Goal: Complete application form: Complete application form

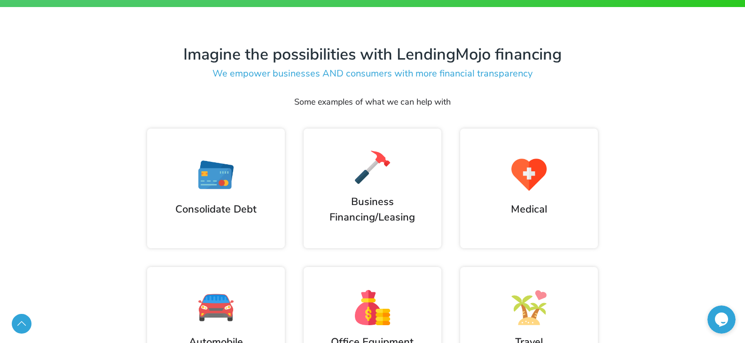
scroll to position [470, 0]
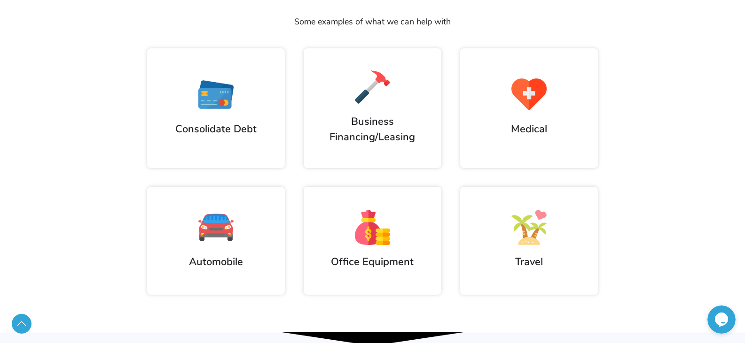
click at [224, 255] on h2 "Automobile" at bounding box center [215, 263] width 119 height 16
click at [234, 232] on div at bounding box center [215, 227] width 119 height 35
click at [221, 265] on h2 "Automobile" at bounding box center [215, 263] width 119 height 16
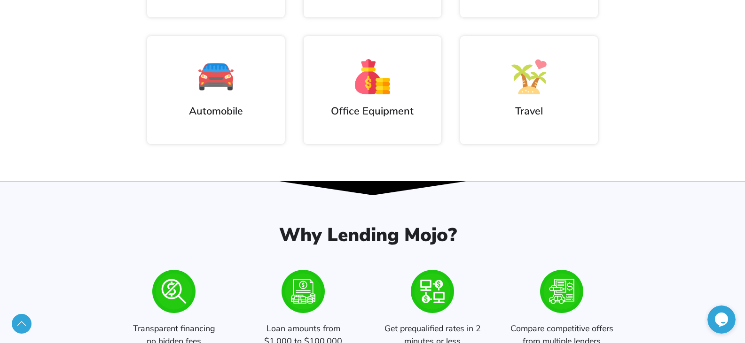
scroll to position [611, 0]
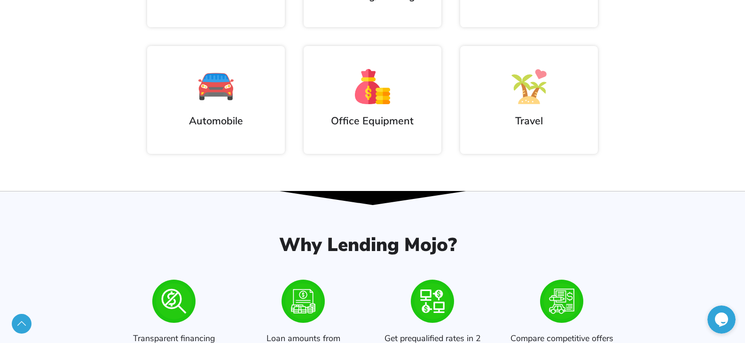
click at [199, 109] on div "Automobile" at bounding box center [215, 99] width 119 height 60
click at [217, 94] on img at bounding box center [215, 86] width 35 height 35
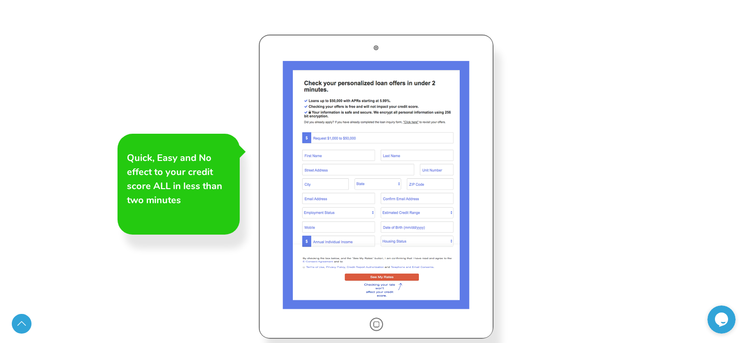
scroll to position [1457, 0]
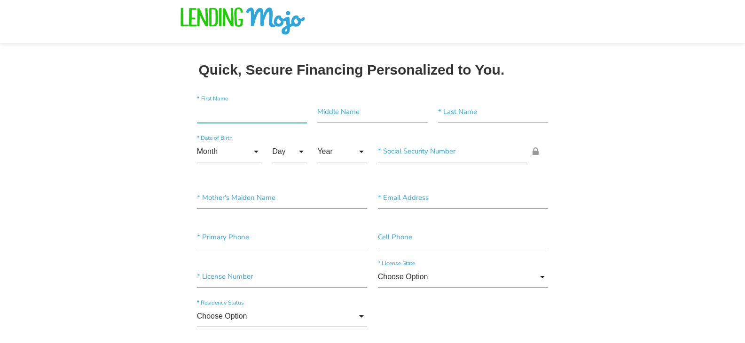
click at [246, 116] on input"] "text" at bounding box center [252, 112] width 110 height 22
type input"] "[PERSON_NAME]"
click at [463, 121] on input"] "text" at bounding box center [493, 112] width 110 height 22
type input"] "Penberthy"
click at [219, 146] on input "Month" at bounding box center [229, 152] width 65 height 22
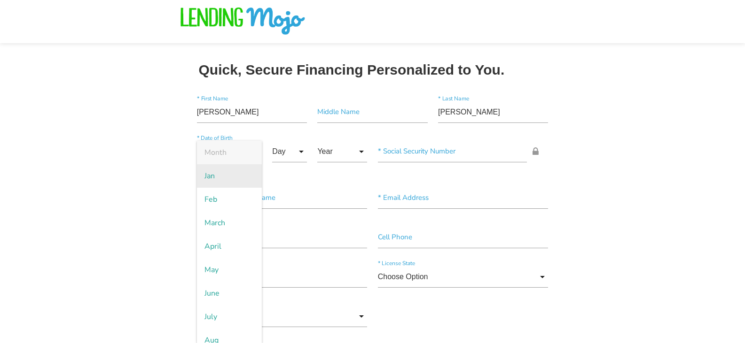
click at [221, 173] on span "Jan" at bounding box center [229, 175] width 65 height 23
type input "Jan"
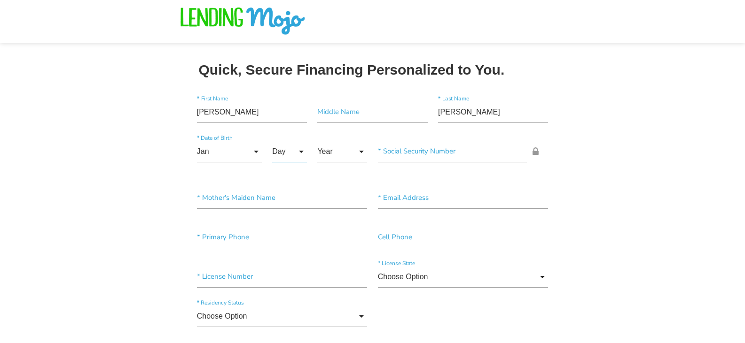
click at [273, 146] on input "Day" at bounding box center [289, 152] width 35 height 22
click at [292, 275] on span "9" at bounding box center [295, 269] width 47 height 23
click at [336, 150] on input "Year" at bounding box center [342, 152] width 50 height 22
click at [292, 146] on input "9" at bounding box center [289, 152] width 35 height 22
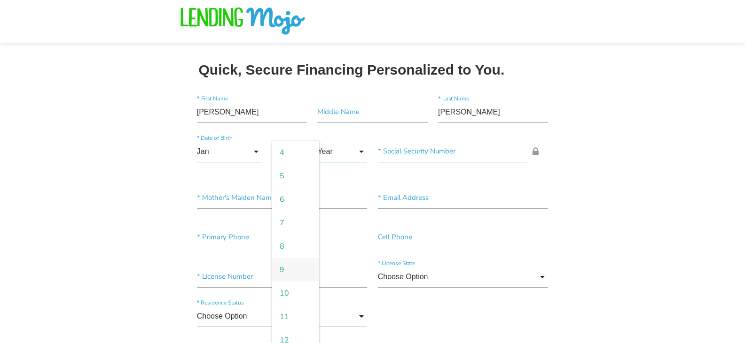
scroll to position [0, 0]
click at [289, 168] on span "1" at bounding box center [295, 175] width 47 height 23
type input "1"
drag, startPoint x: 475, startPoint y: 115, endPoint x: 395, endPoint y: 115, distance: 79.4
click at [395, 115] on div "Adam * First Name Middle Name Penberthy * Last Name" at bounding box center [373, 113] width 362 height 39
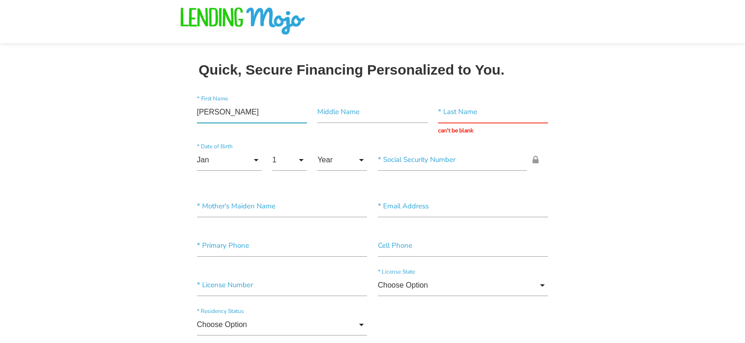
drag, startPoint x: 223, startPoint y: 108, endPoint x: 98, endPoint y: 108, distance: 125.0
type input"] "Adam"
click at [454, 111] on input "text" at bounding box center [493, 112] width 110 height 22
type input "Penberthy"
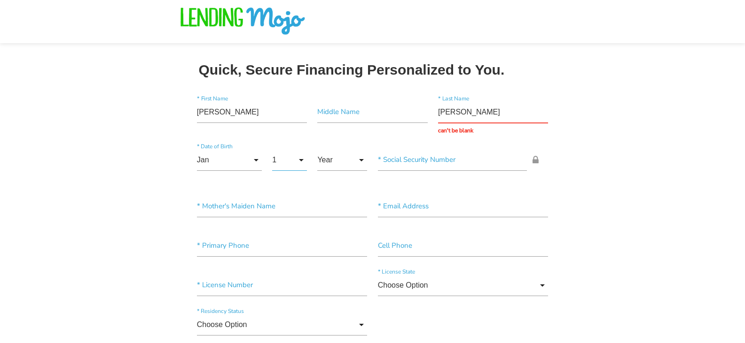
click at [285, 154] on input "1" at bounding box center [289, 160] width 35 height 22
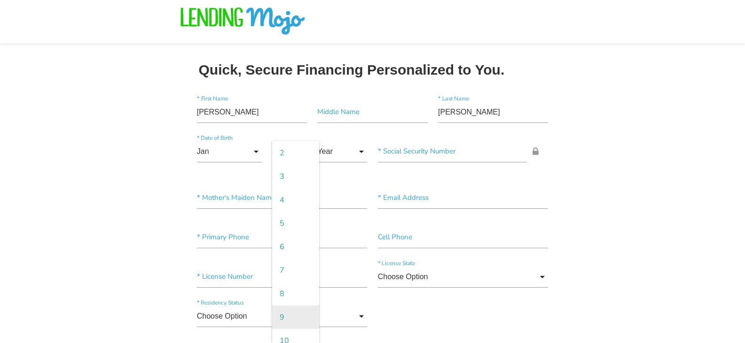
scroll to position [47, 0]
drag, startPoint x: 296, startPoint y: 314, endPoint x: 328, endPoint y: 216, distance: 103.9
click at [296, 312] on span "9" at bounding box center [295, 316] width 47 height 23
type input "9"
click at [351, 147] on input "Year" at bounding box center [342, 152] width 50 height 22
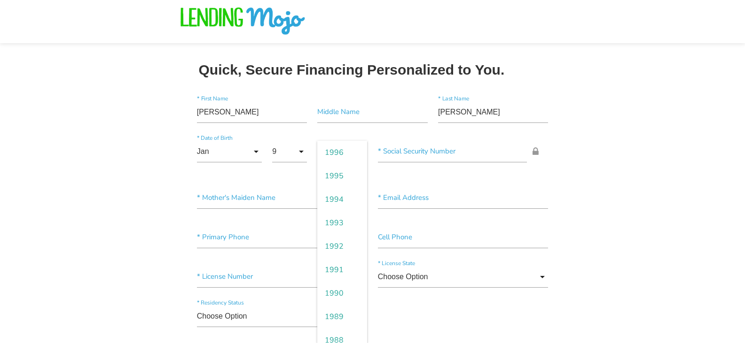
scroll to position [329, 0]
drag, startPoint x: 339, startPoint y: 333, endPoint x: 348, endPoint y: 321, distance: 14.8
click at [339, 333] on span "1986" at bounding box center [342, 340] width 50 height 23
type input "1986"
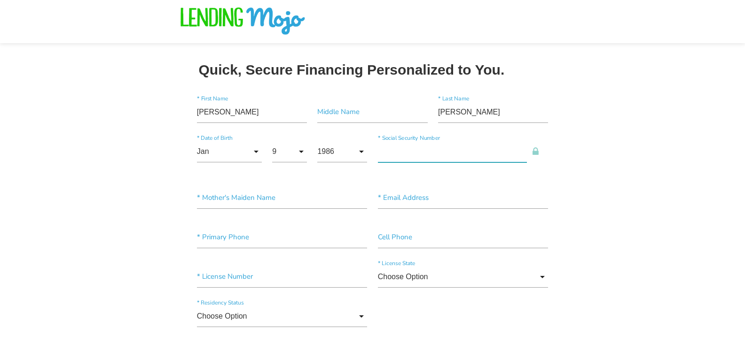
click at [416, 159] on input"] "text" at bounding box center [452, 152] width 149 height 22
type input"] "143-84-2719"
click at [418, 202] on input"] "text" at bounding box center [463, 198] width 171 height 22
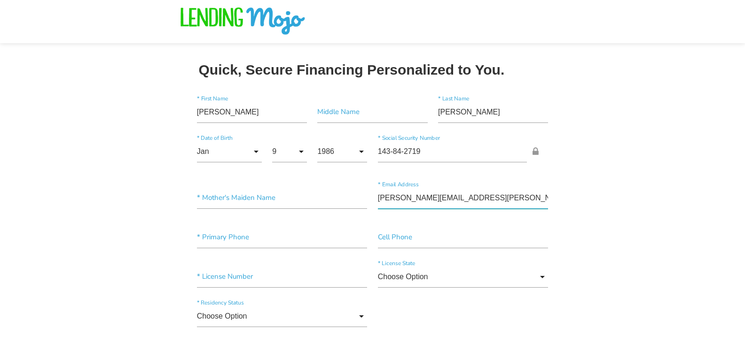
type input"] "adam.penberthy@yahoo.com"
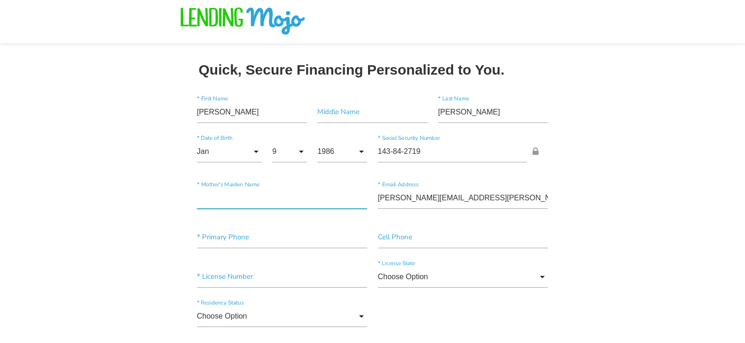
click at [218, 204] on input"] "text" at bounding box center [282, 198] width 171 height 22
type input"] "H"
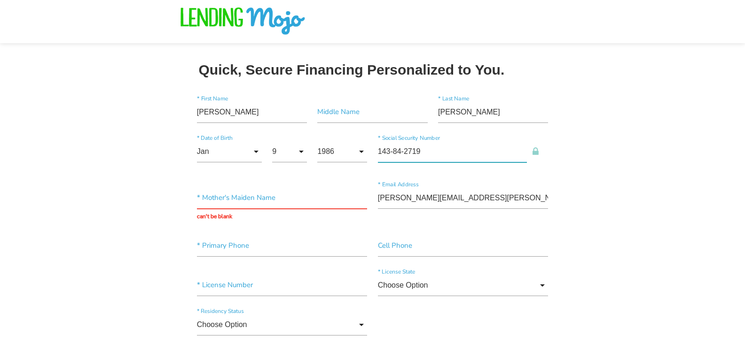
drag, startPoint x: 424, startPoint y: 152, endPoint x: 372, endPoint y: 152, distance: 52.2
click at [372, 152] on div "Jan Month Jan Feb March April May June July Aug Sept Oct Nov Dec Month Jan Feb …" at bounding box center [373, 157] width 362 height 47
type input "143-84-2719"
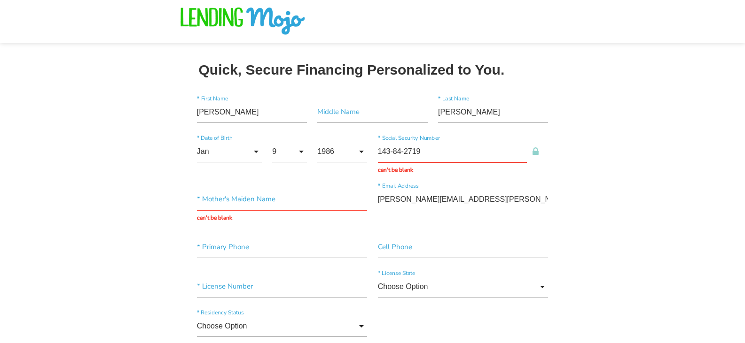
click at [274, 195] on input "text" at bounding box center [282, 200] width 171 height 22
type input "Habingreither"
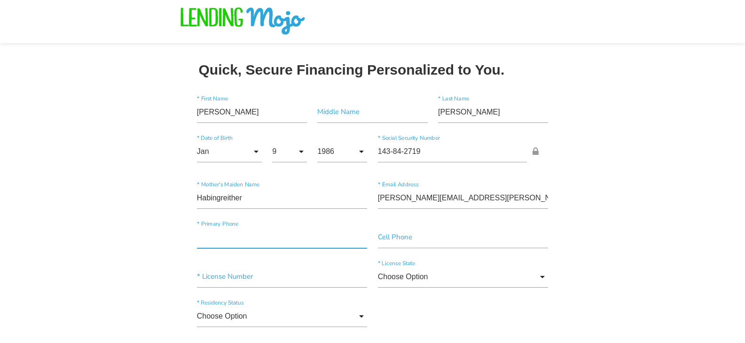
click at [260, 249] on div "* Primary Phone" at bounding box center [282, 239] width 181 height 25
type input"] "(973) 670-8138"
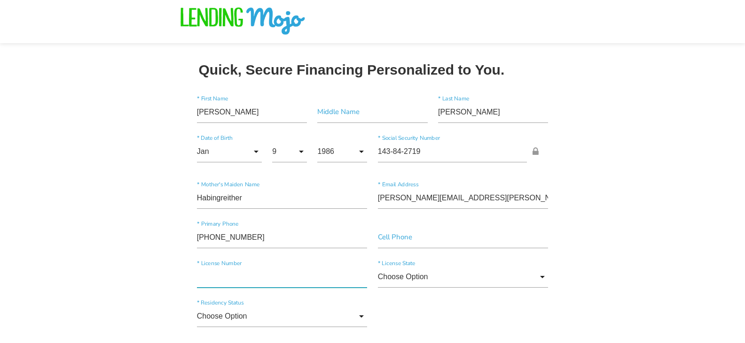
click at [290, 277] on input"] "text" at bounding box center [282, 277] width 171 height 22
type input"] "27371305"
click at [419, 276] on input "Choose Option" at bounding box center [463, 277] width 171 height 22
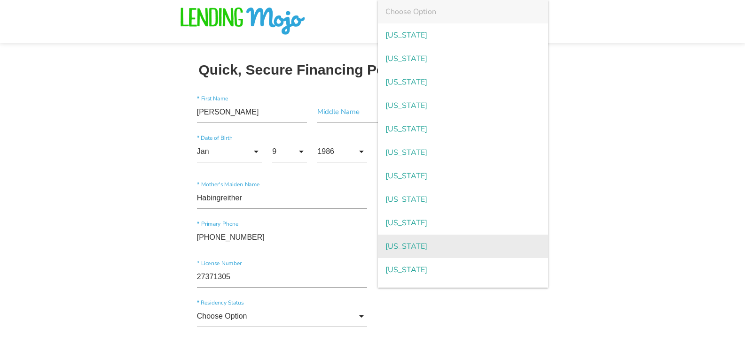
scroll to position [784, 0]
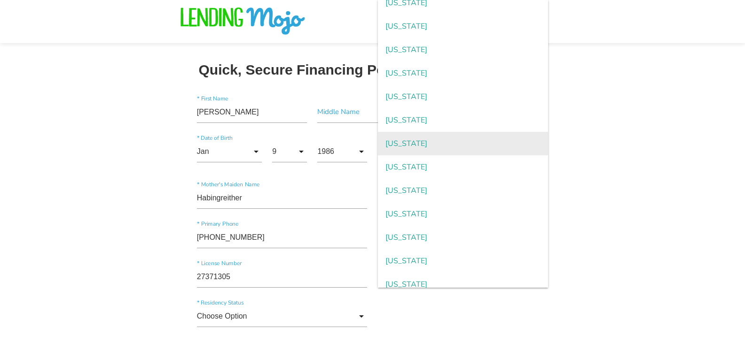
click at [427, 140] on span "Pennsylvania" at bounding box center [463, 143] width 171 height 23
type input "Pennsylvania"
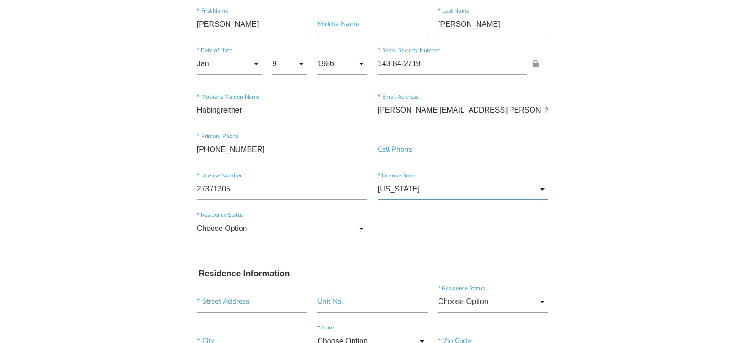
scroll to position [94, 0]
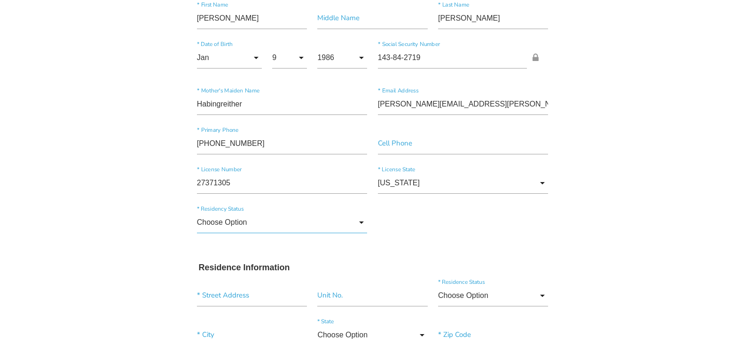
click at [348, 226] on input "Choose Option" at bounding box center [282, 223] width 171 height 22
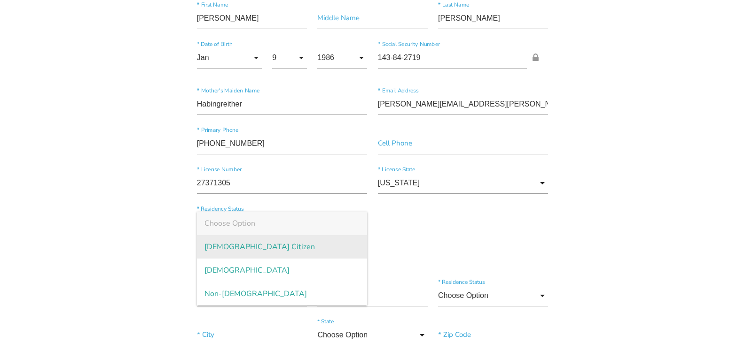
click at [221, 250] on span "US Citizen" at bounding box center [282, 246] width 171 height 23
type input "US Citizen"
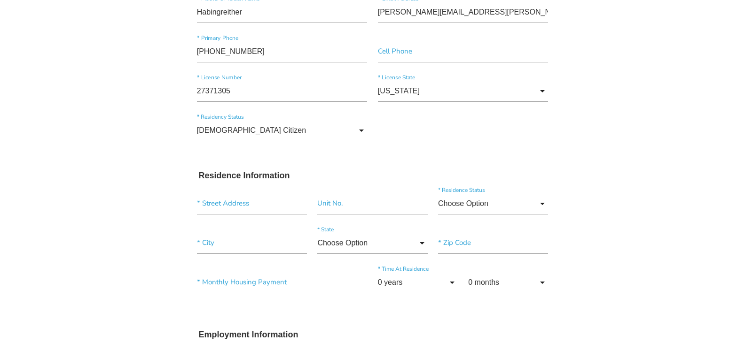
scroll to position [188, 0]
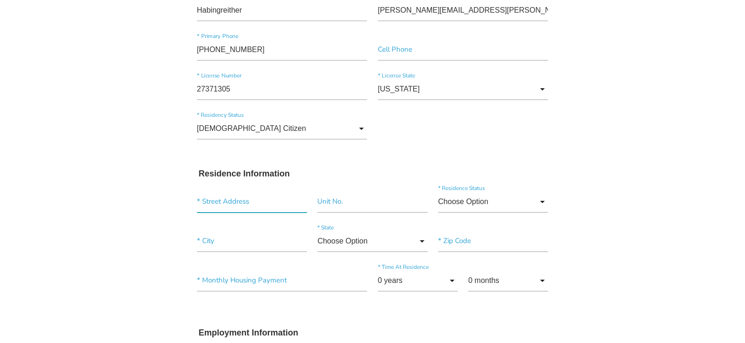
click at [246, 203] on input "text" at bounding box center [252, 202] width 110 height 22
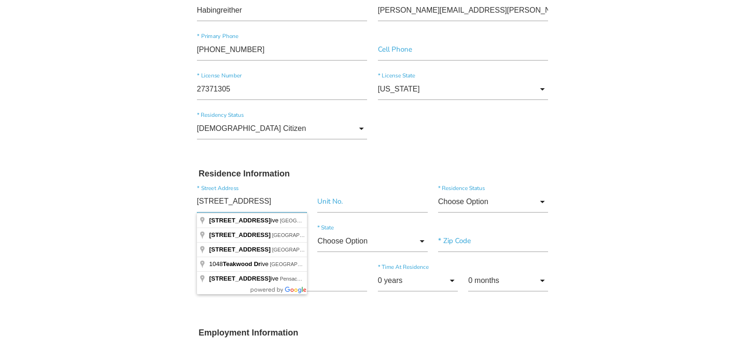
type input "1048 Teakwood Dr"
click at [463, 198] on input "Choose Option" at bounding box center [493, 202] width 110 height 22
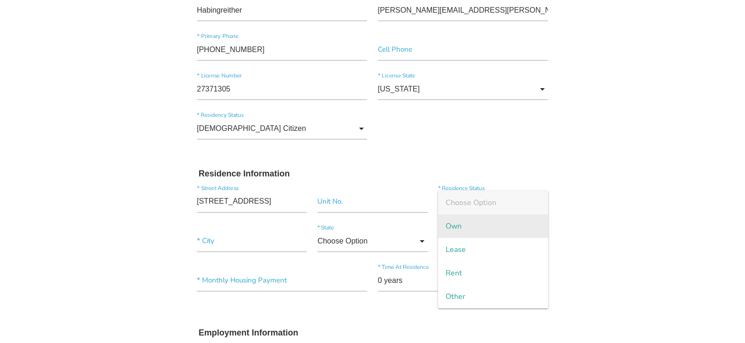
click at [452, 228] on span "Own" at bounding box center [493, 226] width 110 height 23
type input "Own"
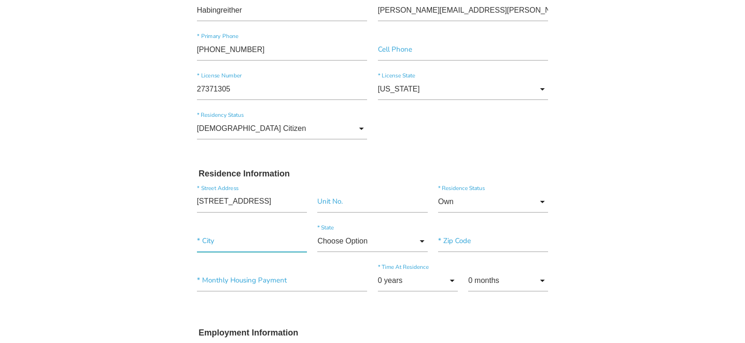
click at [235, 246] on input"] "text" at bounding box center [252, 242] width 110 height 22
type input"] "Newfoundland"
click at [390, 245] on input "Choose Option" at bounding box center [372, 242] width 110 height 22
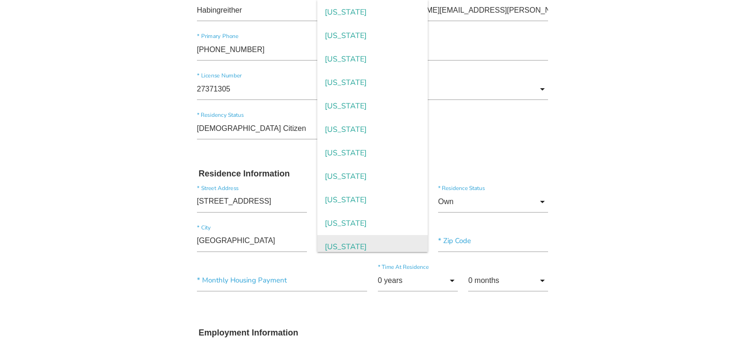
scroll to position [752, 0]
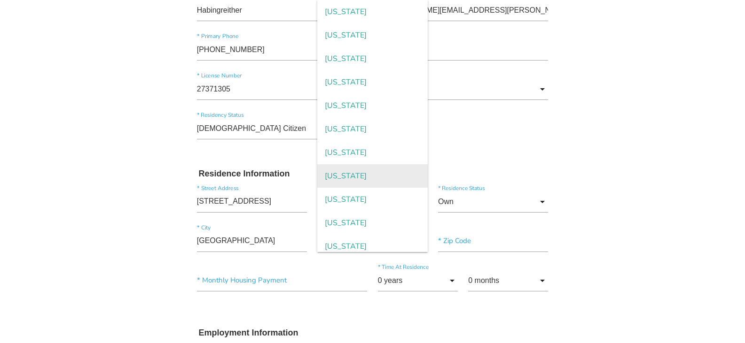
drag, startPoint x: 346, startPoint y: 180, endPoint x: 349, endPoint y: 176, distance: 5.7
click at [346, 180] on span "Pennsylvania" at bounding box center [372, 175] width 110 height 23
type input "Pennsylvania"
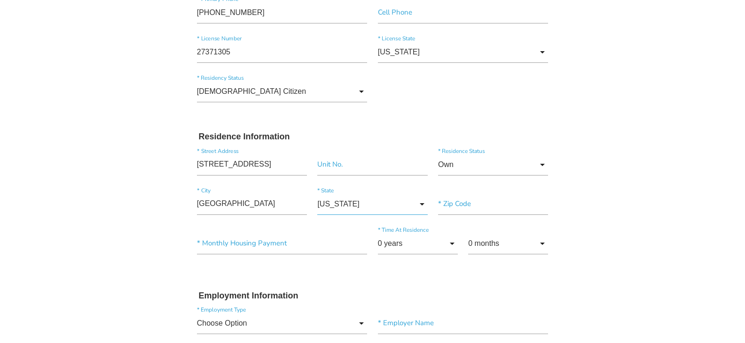
scroll to position [282, 0]
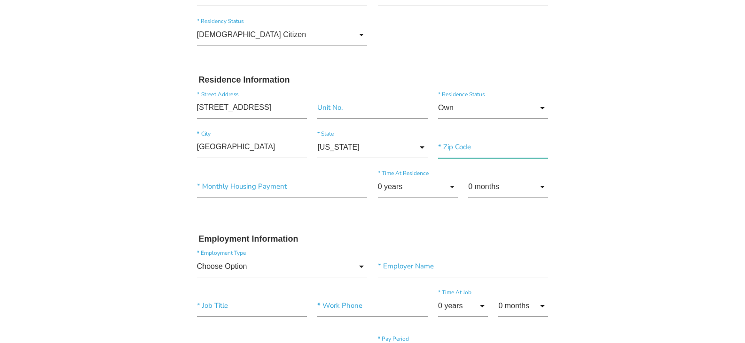
click at [479, 147] on input"] "text" at bounding box center [493, 148] width 110 height 22
type input"] "18445"
click at [263, 185] on input"] "text" at bounding box center [282, 187] width 171 height 22
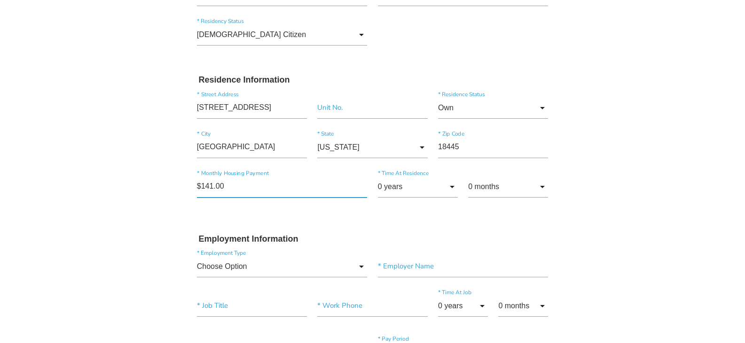
type input"] "$1,410.00"
click at [392, 191] on input "0 years" at bounding box center [418, 187] width 80 height 22
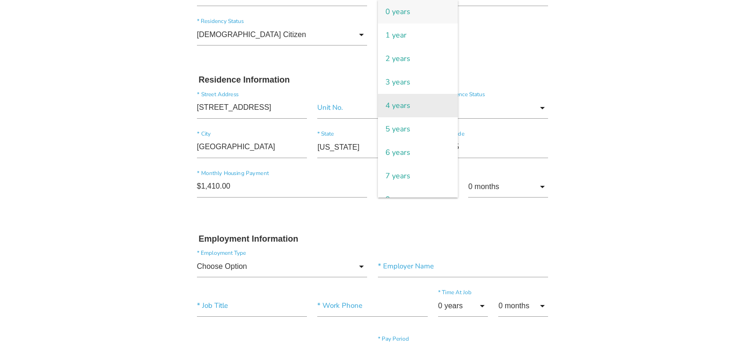
click at [403, 106] on span "4 years" at bounding box center [418, 105] width 80 height 23
type input "4 years"
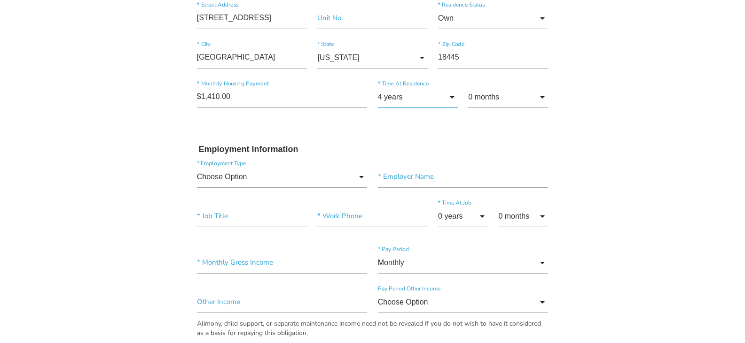
scroll to position [376, 0]
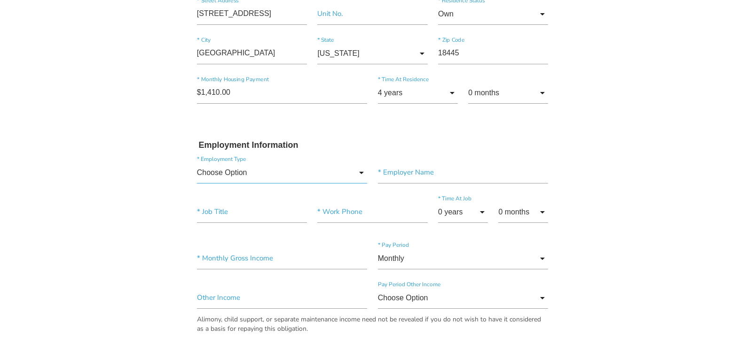
click at [281, 176] on input "Choose Option" at bounding box center [282, 173] width 171 height 22
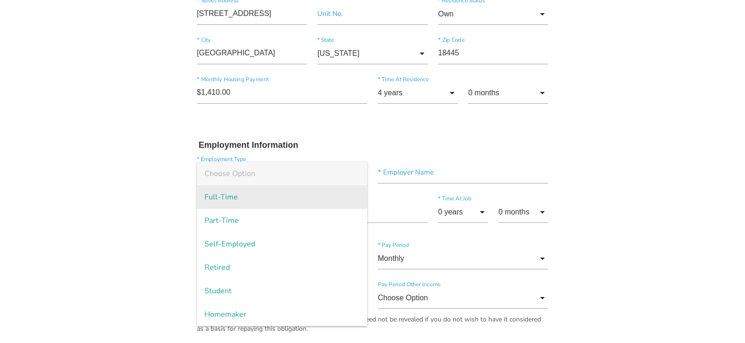
click at [246, 195] on span "Full-Time" at bounding box center [282, 197] width 171 height 23
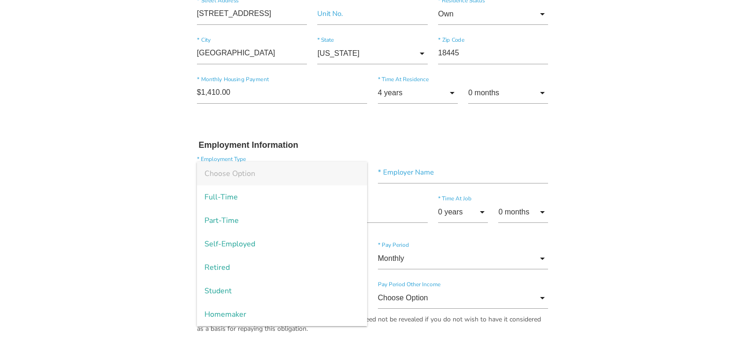
type input "Full-Time"
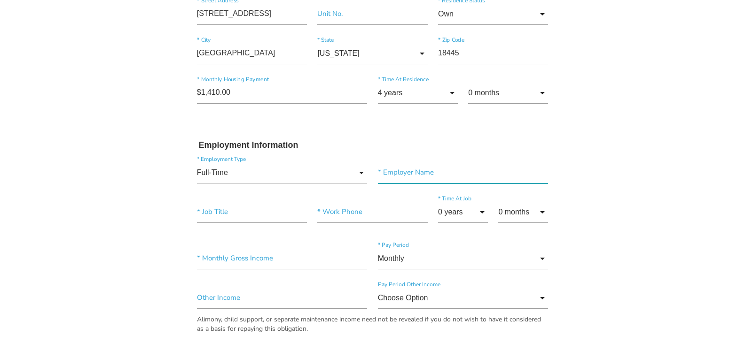
click at [438, 180] on input"] "text" at bounding box center [463, 173] width 171 height 22
type input"] "Delaware Valley School District"
click at [458, 215] on input "0 years" at bounding box center [463, 213] width 50 height 22
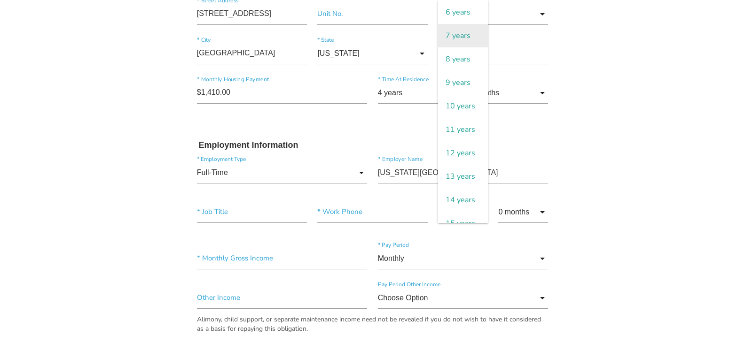
scroll to position [141, 0]
click at [463, 141] on span "11 years" at bounding box center [463, 128] width 50 height 23
type input "11 years"
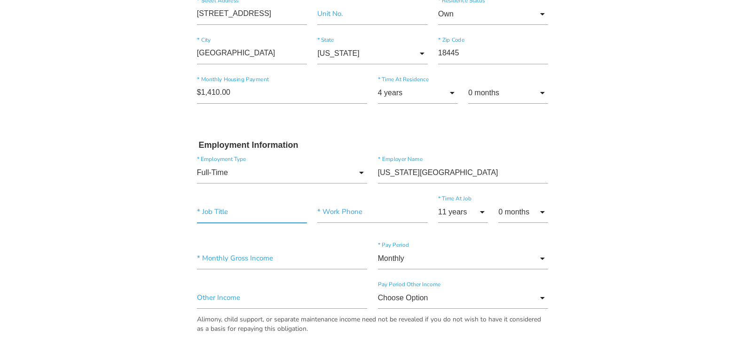
click at [239, 215] on input"] "text" at bounding box center [252, 213] width 110 height 22
type input"] "Teacher"
click at [364, 214] on input"] "text" at bounding box center [372, 213] width 110 height 22
type input"] "(570) 296-1800"
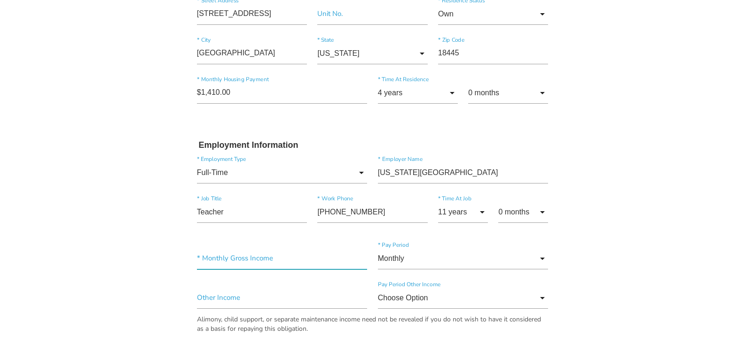
click at [227, 253] on input"] "text" at bounding box center [282, 259] width 171 height 22
click at [447, 264] on input "Monthly" at bounding box center [463, 259] width 171 height 22
click at [445, 264] on span "Monthly" at bounding box center [463, 259] width 171 height 23
click at [421, 260] on input "Monthly" at bounding box center [463, 259] width 171 height 22
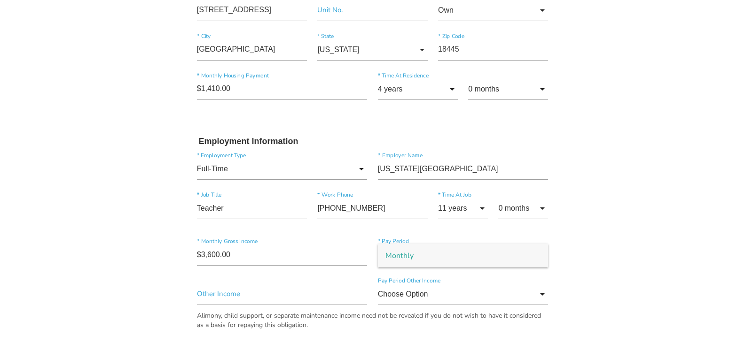
scroll to position [376, 0]
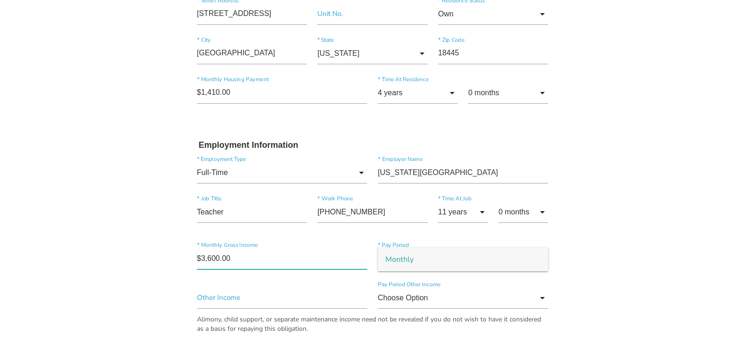
click at [289, 257] on input"] "$3,600.00" at bounding box center [282, 259] width 171 height 22
click at [543, 257] on input "Monthly" at bounding box center [463, 259] width 171 height 22
click at [543, 257] on span "Monthly" at bounding box center [463, 259] width 171 height 23
drag, startPoint x: 239, startPoint y: 259, endPoint x: 163, endPoint y: 252, distance: 76.9
click at [163, 252] on body "Quick, Secure Financing Personalized to You. Adam * First Name Middle Name Penb…" at bounding box center [372, 263] width 745 height 1278
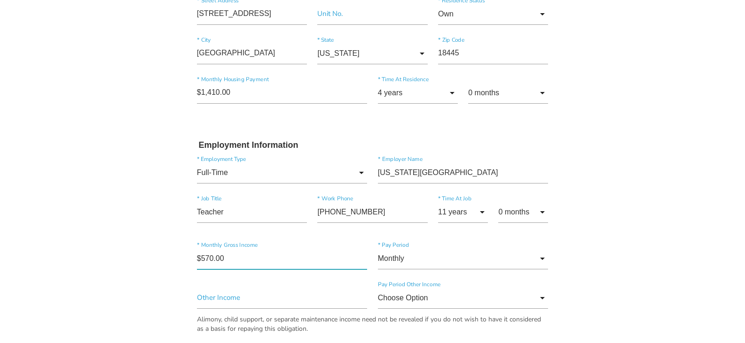
type input"] "$5,700.00"
click at [315, 296] on input"] "text" at bounding box center [282, 299] width 171 height 22
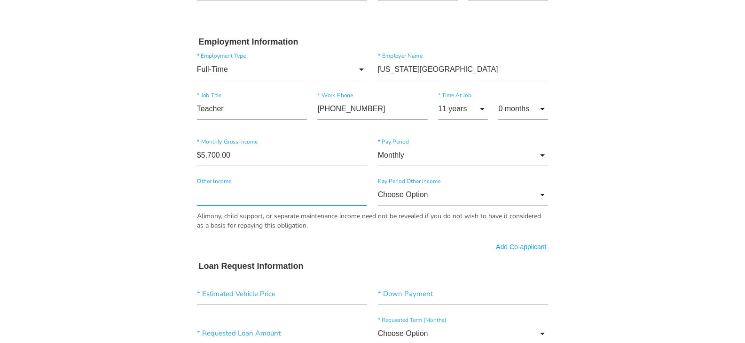
scroll to position [517, 0]
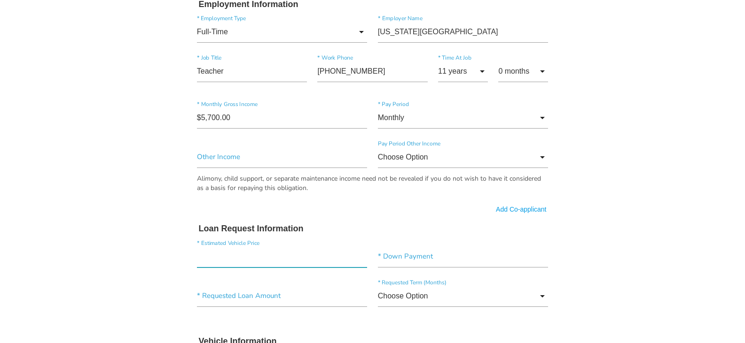
click at [260, 259] on input"] "text" at bounding box center [282, 257] width 171 height 22
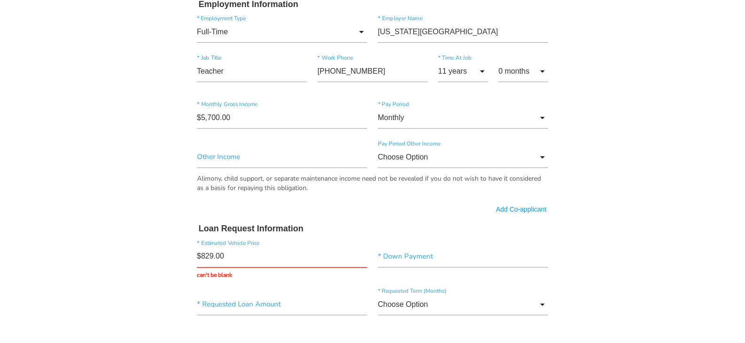
type input "$8,290.00"
click at [414, 251] on input"] "text" at bounding box center [463, 257] width 171 height 22
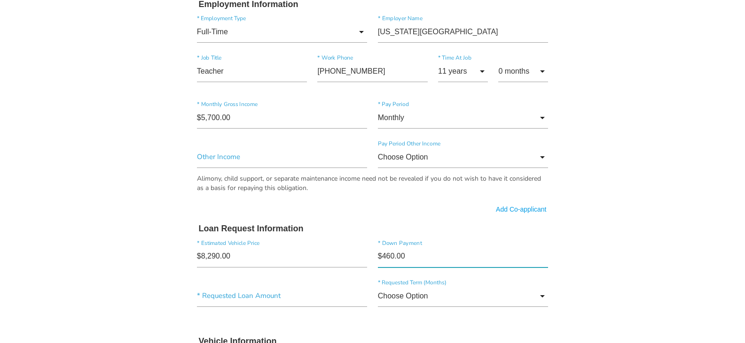
type input"] "$4,600.00"
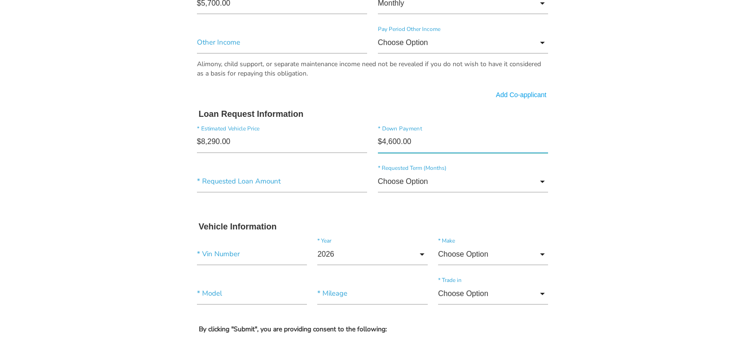
scroll to position [645, 0]
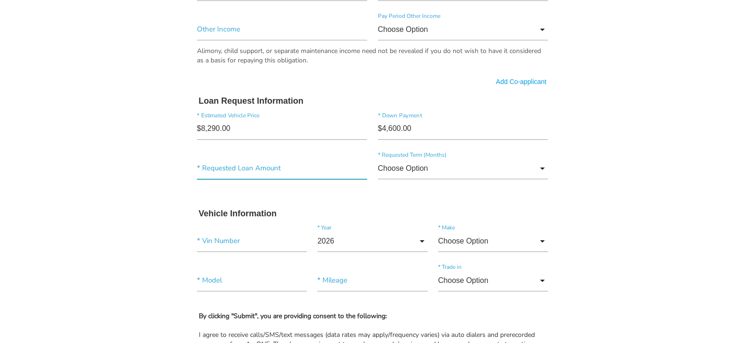
click at [298, 175] on input"] "text" at bounding box center [282, 169] width 171 height 22
type input"] "$3,690.00"
click at [443, 169] on input "Choose Option" at bounding box center [463, 169] width 171 height 22
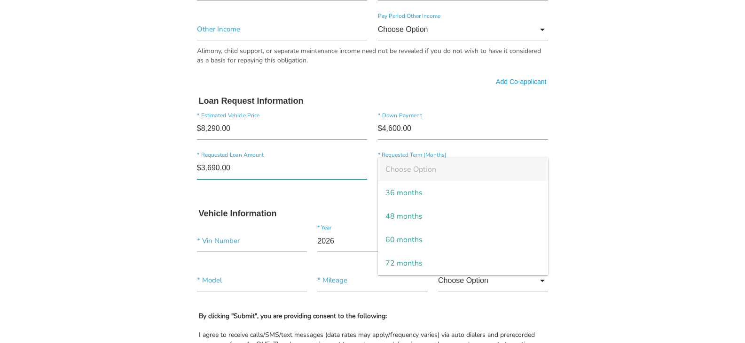
click at [328, 172] on input"] "$3,690.00" at bounding box center [282, 169] width 171 height 22
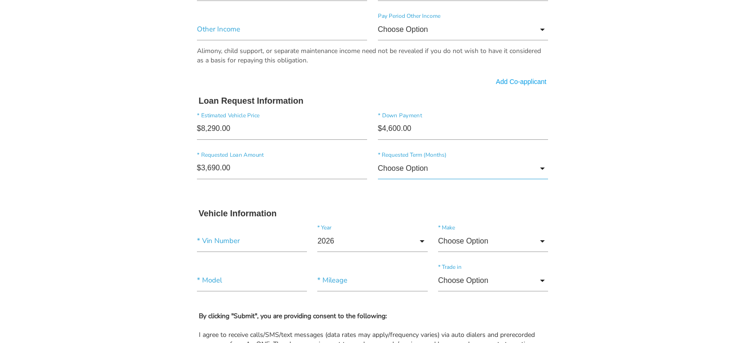
click at [420, 171] on input "Choose Option" at bounding box center [463, 169] width 171 height 22
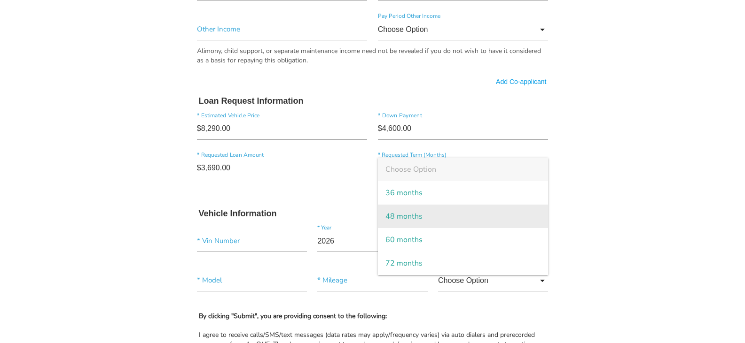
click at [409, 220] on span "48 months" at bounding box center [463, 216] width 171 height 23
type input "48 months"
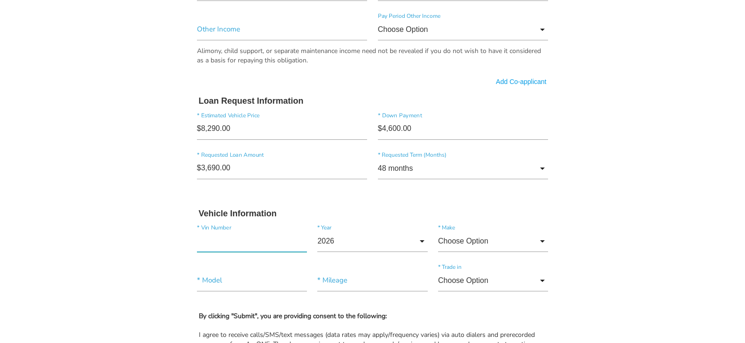
click at [269, 240] on input"] "text" at bounding box center [252, 242] width 110 height 22
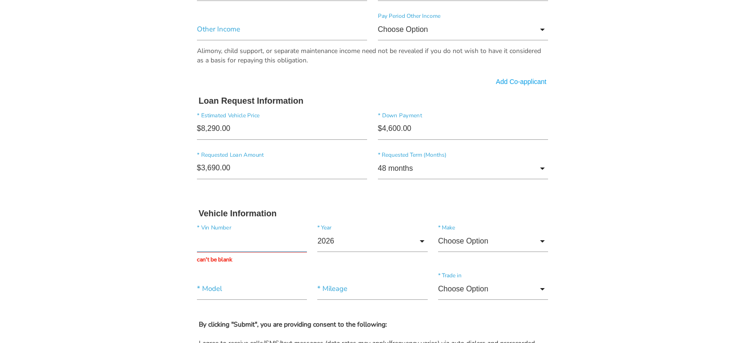
paste input "2T1BU4EE9AC223685"
type input "2T1BU4EE9AC223685"
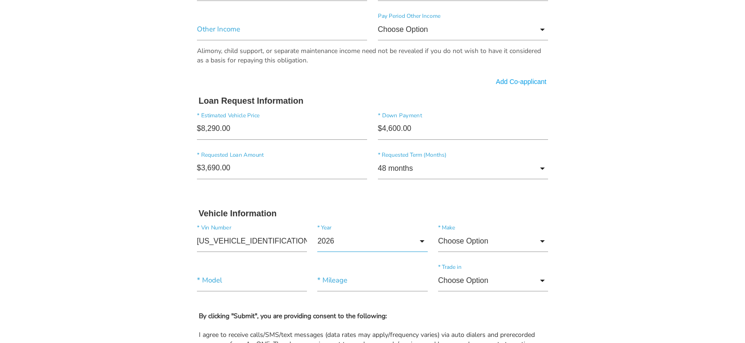
click at [351, 245] on input "2026" at bounding box center [372, 242] width 110 height 22
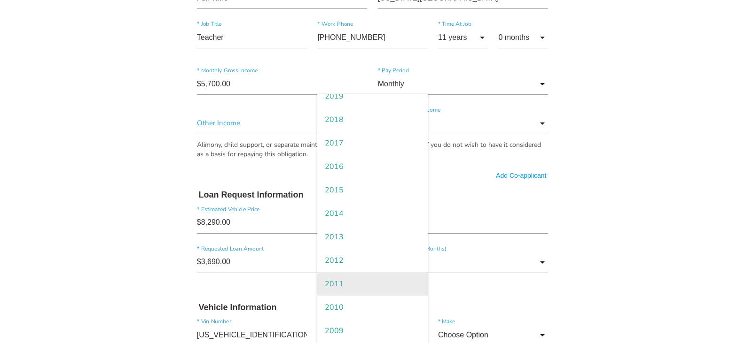
scroll to position [188, 0]
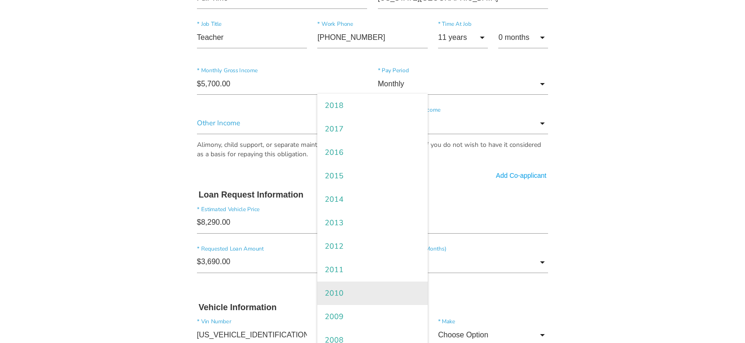
click at [346, 287] on span "2010" at bounding box center [372, 293] width 110 height 23
type input "2010"
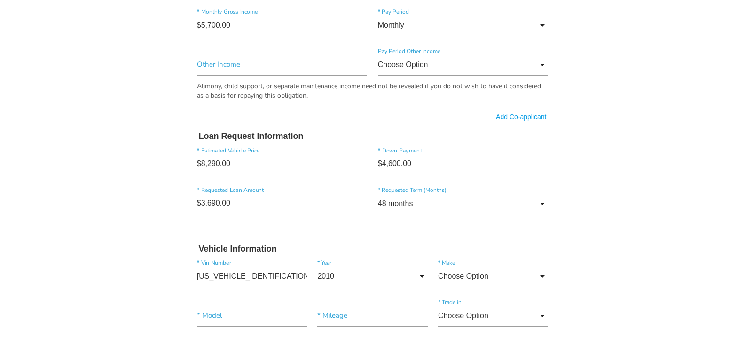
scroll to position [694, 0]
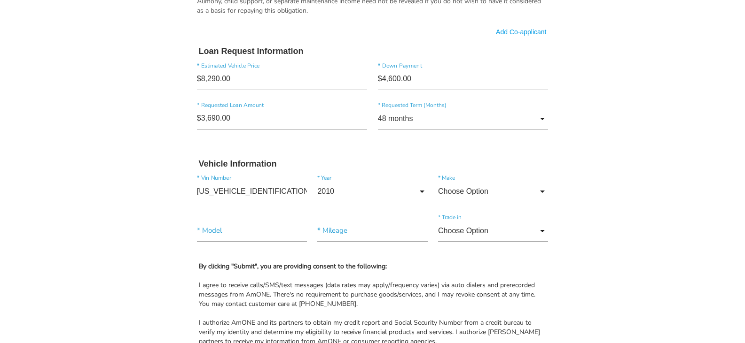
click at [508, 191] on input "Choose Option" at bounding box center [493, 192] width 110 height 22
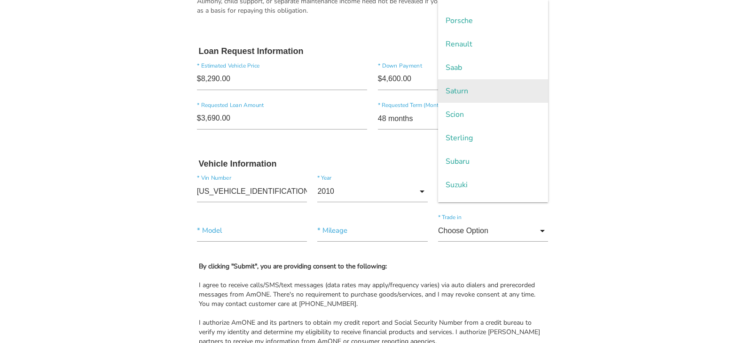
scroll to position [1927, 0]
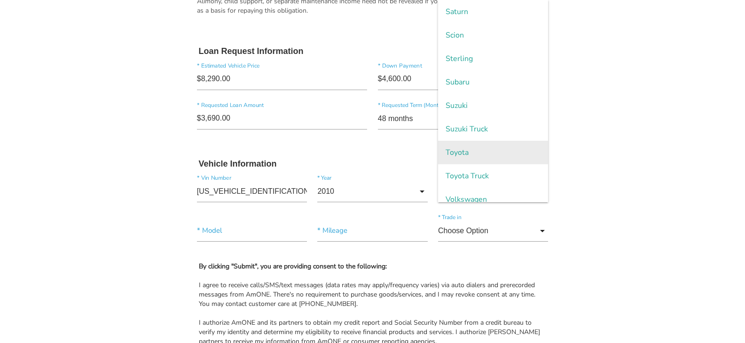
click at [460, 156] on span "Toyota" at bounding box center [493, 152] width 110 height 23
type input "Toyota"
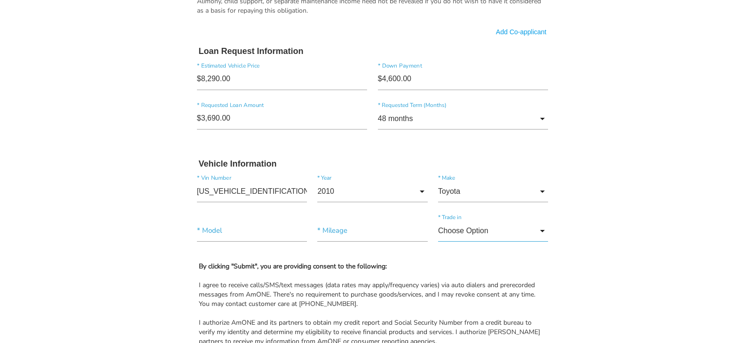
click at [465, 225] on input "Choose Option" at bounding box center [493, 231] width 110 height 22
click at [456, 287] on span "No" at bounding box center [493, 278] width 110 height 23
type input "No"
click at [203, 231] on input"] "text" at bounding box center [252, 231] width 110 height 22
type input"] "Corolla"
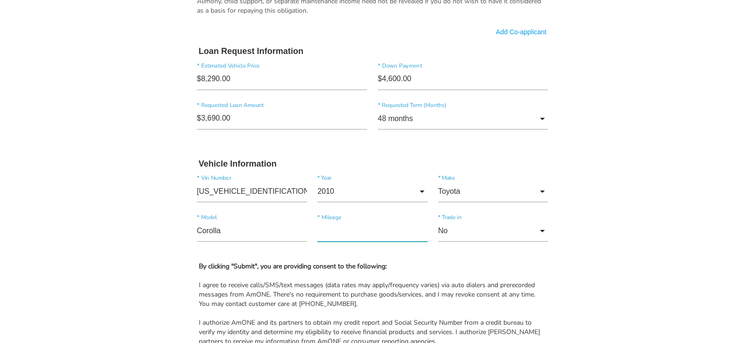
click at [358, 234] on input"] "text" at bounding box center [372, 231] width 110 height 22
type input"] "103,030"
click at [368, 265] on b "By clicking "Submit", you are providing consent to the following:" at bounding box center [293, 266] width 188 height 9
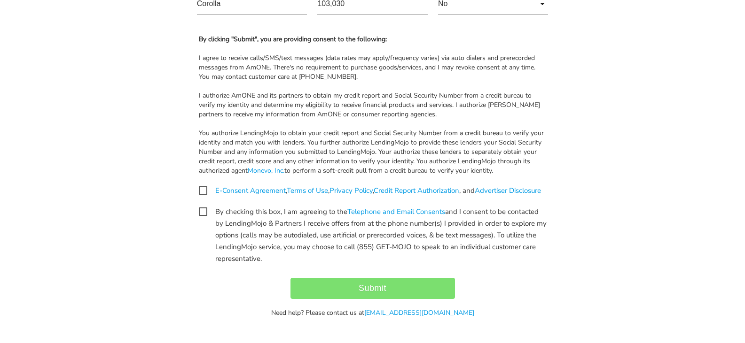
scroll to position [929, 0]
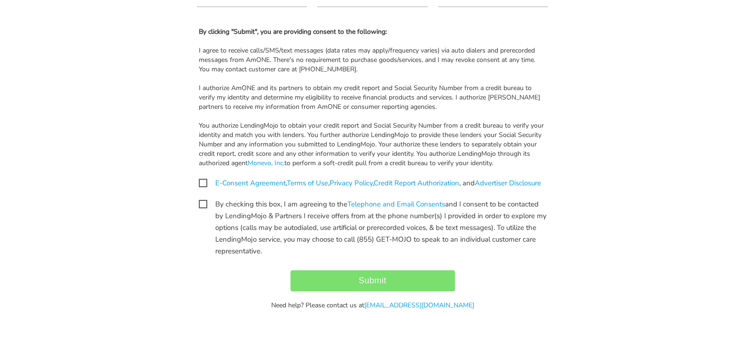
click at [203, 182] on span "E-Consent Agreement , Terms of Use , Privacy Policy , Credit Report Authorizati…" at bounding box center [370, 184] width 342 height 12
checkbox input "true"
click at [204, 211] on span "By checking this box, I am agreeing to the Telephone and Email Consents and I c…" at bounding box center [373, 205] width 348 height 12
checkbox input "true"
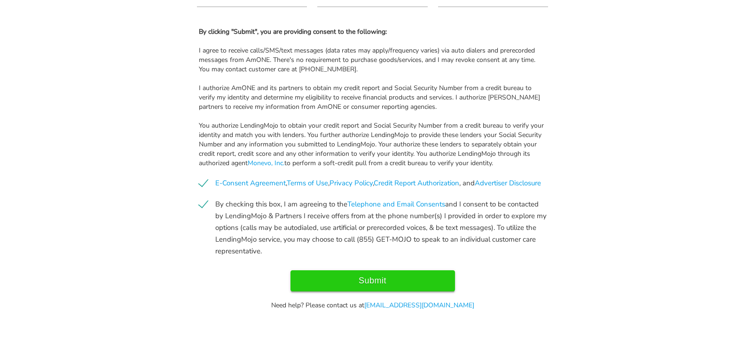
click at [347, 292] on input "Submit" at bounding box center [372, 281] width 164 height 21
type input "Submitting..."
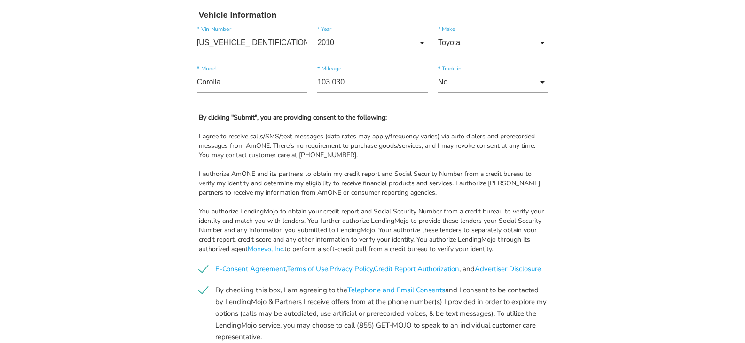
scroll to position [694, 0]
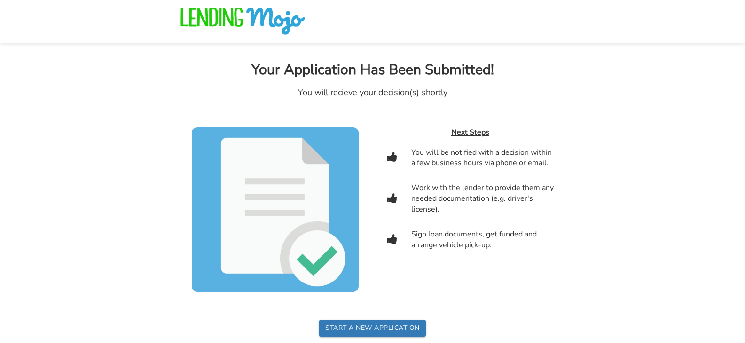
scroll to position [13, 0]
